Goal: Navigation & Orientation: Find specific page/section

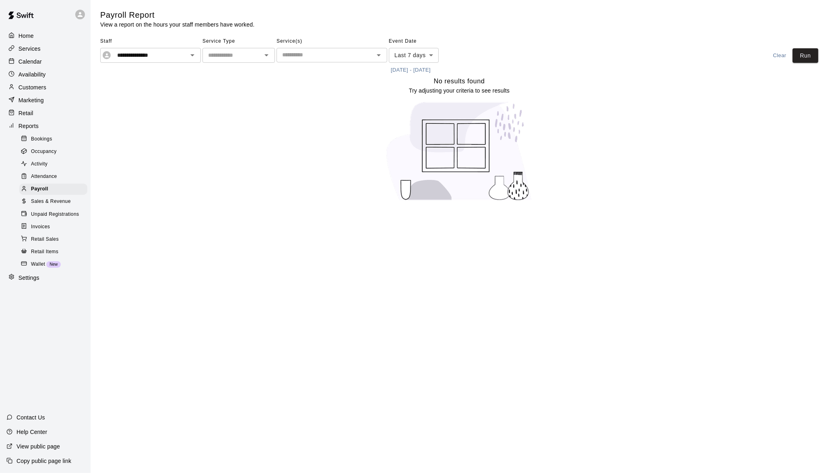
click at [44, 31] on div "Home" at bounding box center [45, 36] width 78 height 12
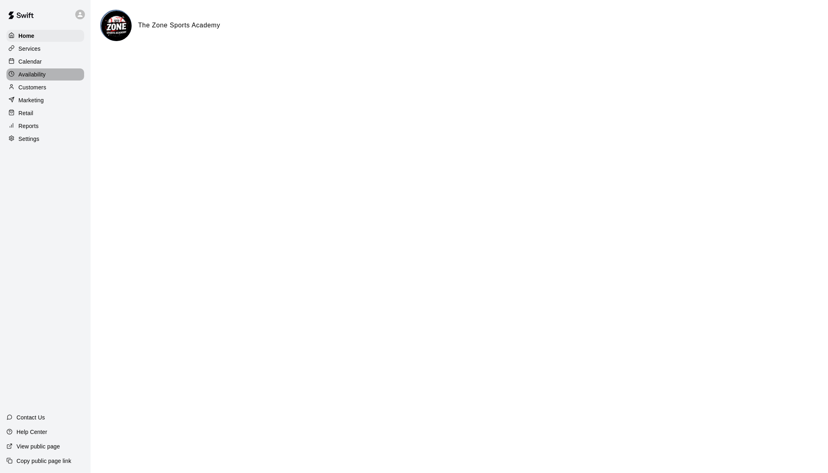
click at [50, 77] on div "Availability" at bounding box center [45, 74] width 78 height 12
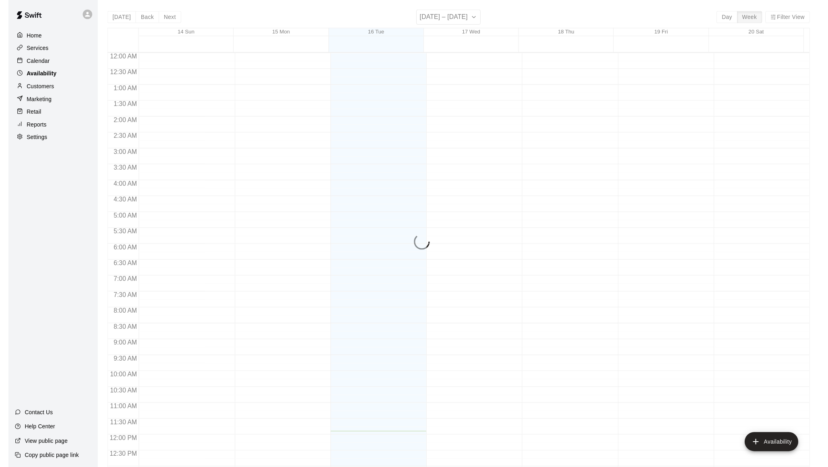
scroll to position [344, 0]
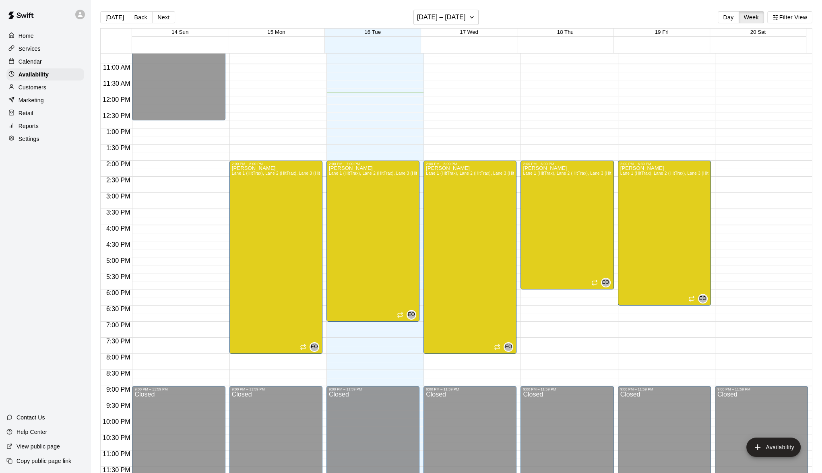
click at [37, 91] on p "Customers" at bounding box center [33, 87] width 28 height 8
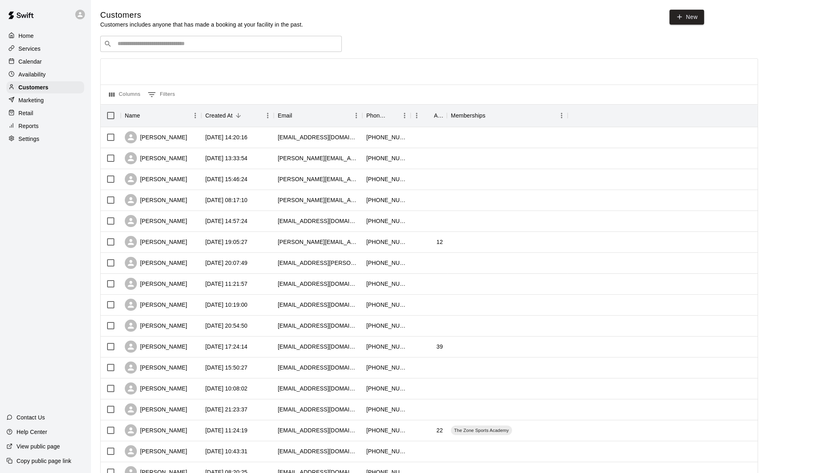
click at [31, 125] on p "Reports" at bounding box center [29, 126] width 20 height 8
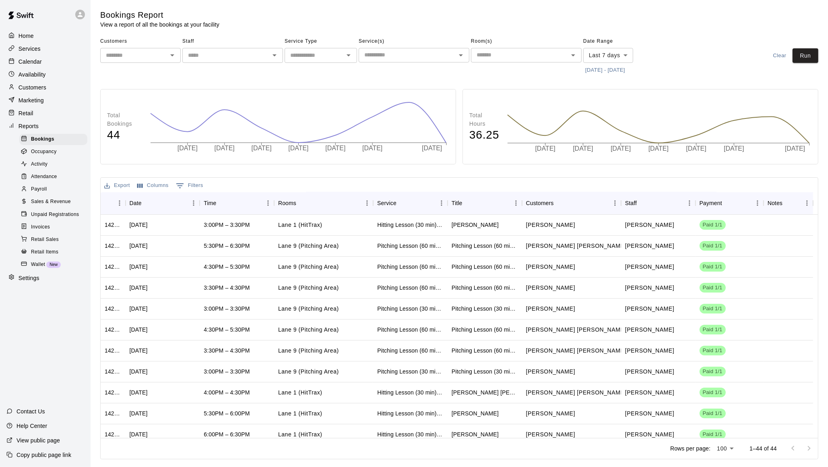
click at [46, 192] on span "Payroll" at bounding box center [39, 189] width 16 height 8
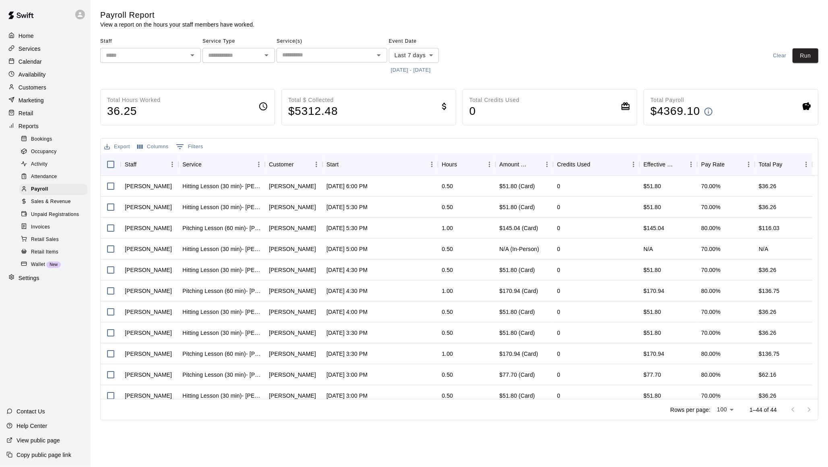
click at [538, 76] on div "Staff ​ Service Type ​ Service(s) ​ Event Date Last 7 days **** ​ [DATE] - [DAT…" at bounding box center [459, 55] width 718 height 41
click at [52, 191] on div "Payroll" at bounding box center [53, 189] width 68 height 11
click at [48, 192] on div "Payroll" at bounding box center [53, 189] width 68 height 11
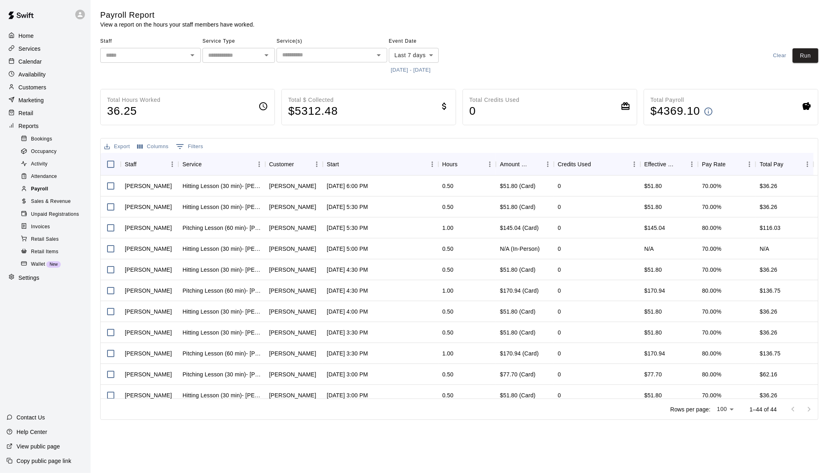
click at [48, 192] on div "Payroll" at bounding box center [53, 189] width 68 height 11
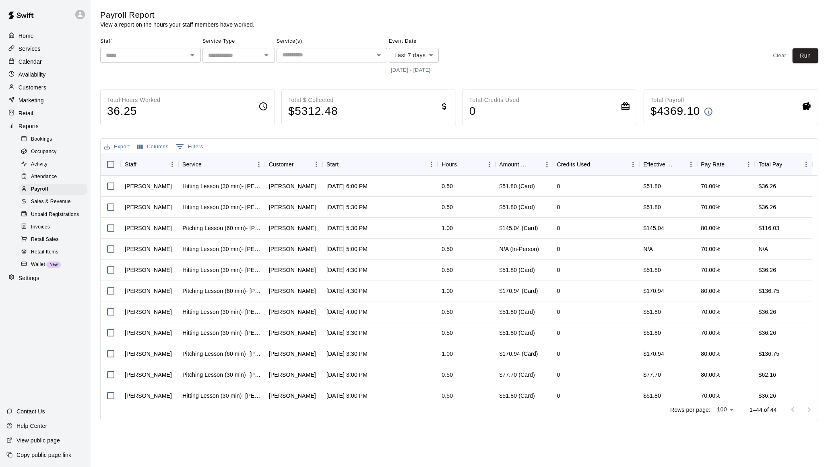
click at [33, 34] on p "Home" at bounding box center [26, 36] width 15 height 8
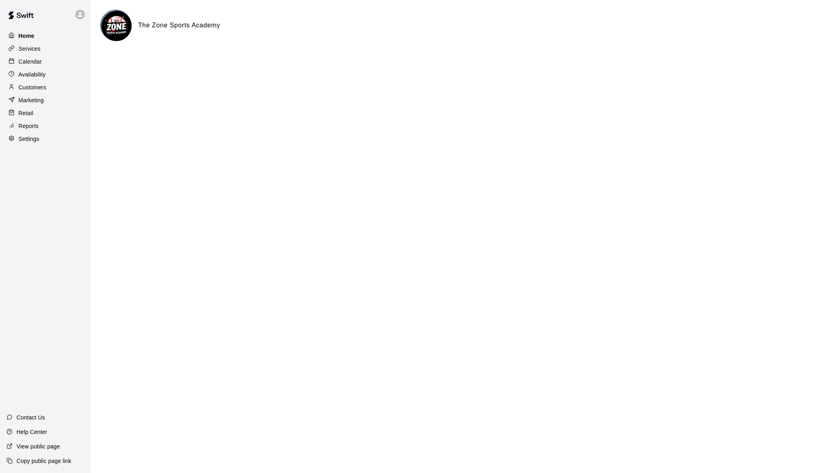
click at [35, 34] on div "Home" at bounding box center [45, 36] width 78 height 12
click at [41, 74] on p "Availability" at bounding box center [32, 74] width 27 height 8
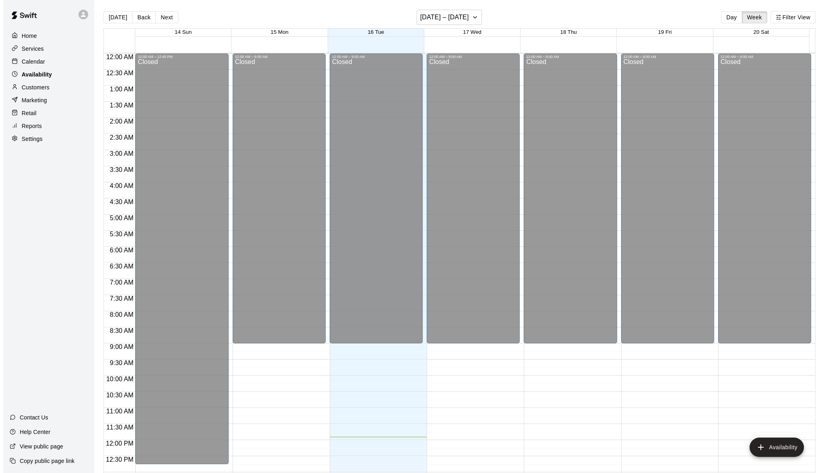
scroll to position [344, 0]
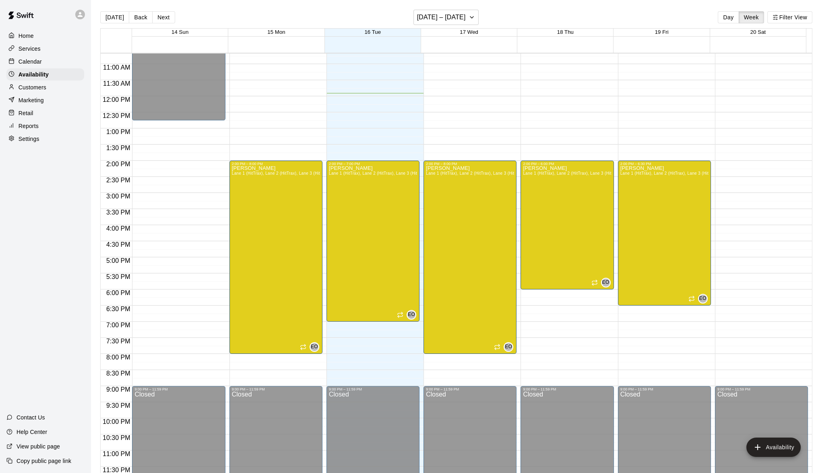
click at [39, 91] on p "Customers" at bounding box center [33, 87] width 28 height 8
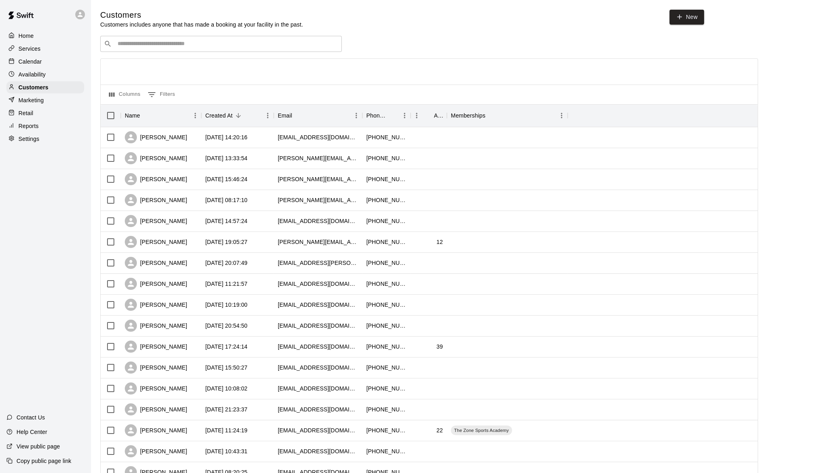
click at [39, 37] on div "Home" at bounding box center [45, 36] width 78 height 12
